Goal: Find specific fact: Find specific fact

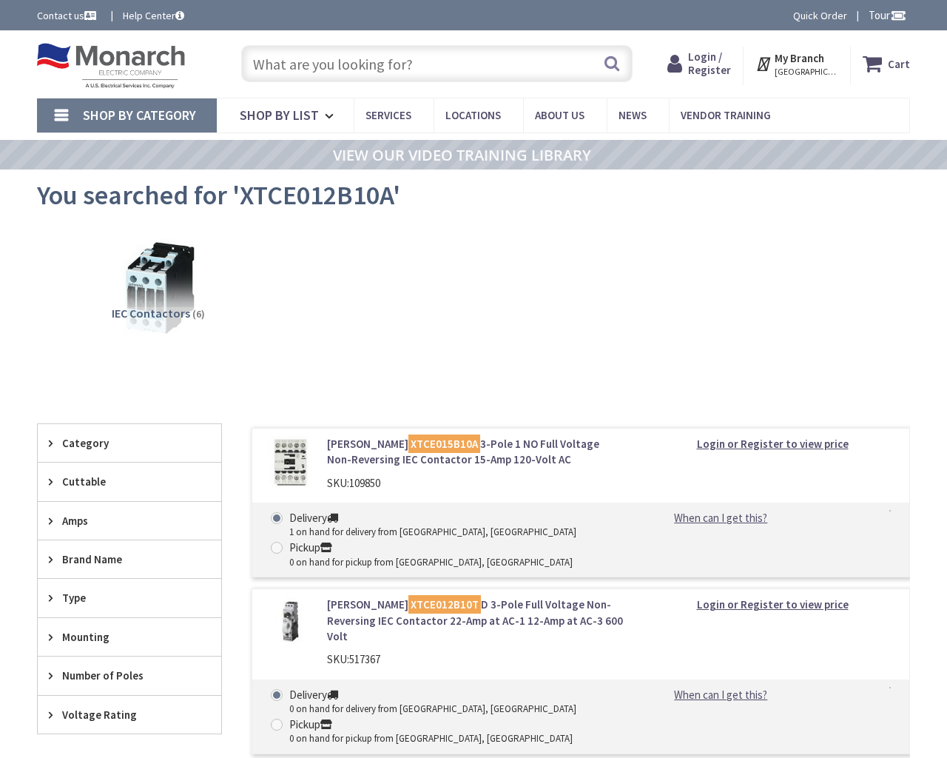
type input "NW [STREET_ADDRESS]"
